Goal: Find contact information: Find contact information

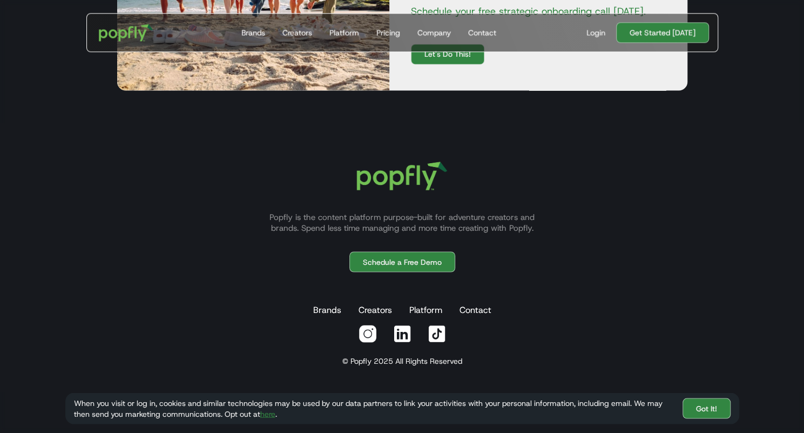
scroll to position [3474, 0]
drag, startPoint x: 480, startPoint y: 311, endPoint x: 486, endPoint y: 311, distance: 5.9
click at [480, 311] on link "Contact" at bounding box center [476, 310] width 36 height 22
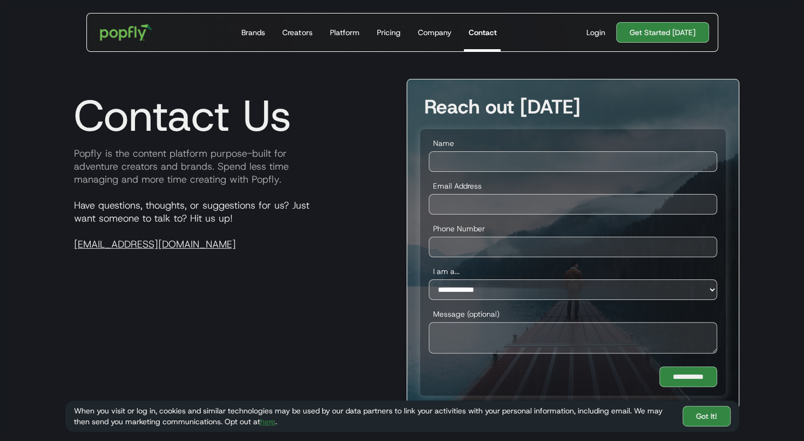
click at [124, 31] on img "home" at bounding box center [125, 32] width 67 height 31
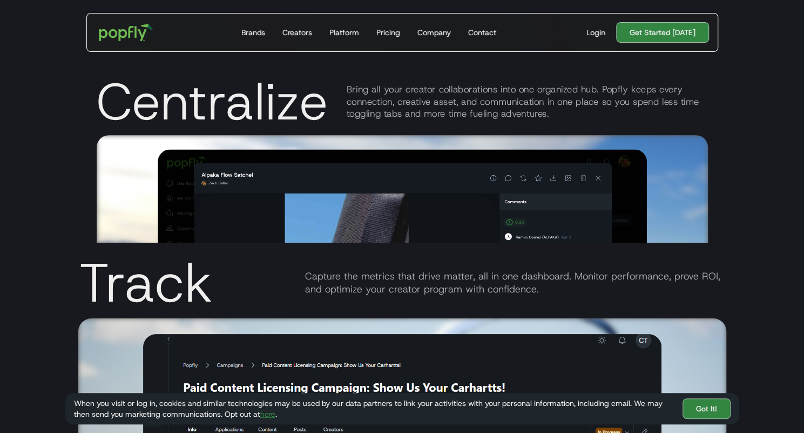
scroll to position [2377, 0]
